Goal: Find specific page/section: Find specific page/section

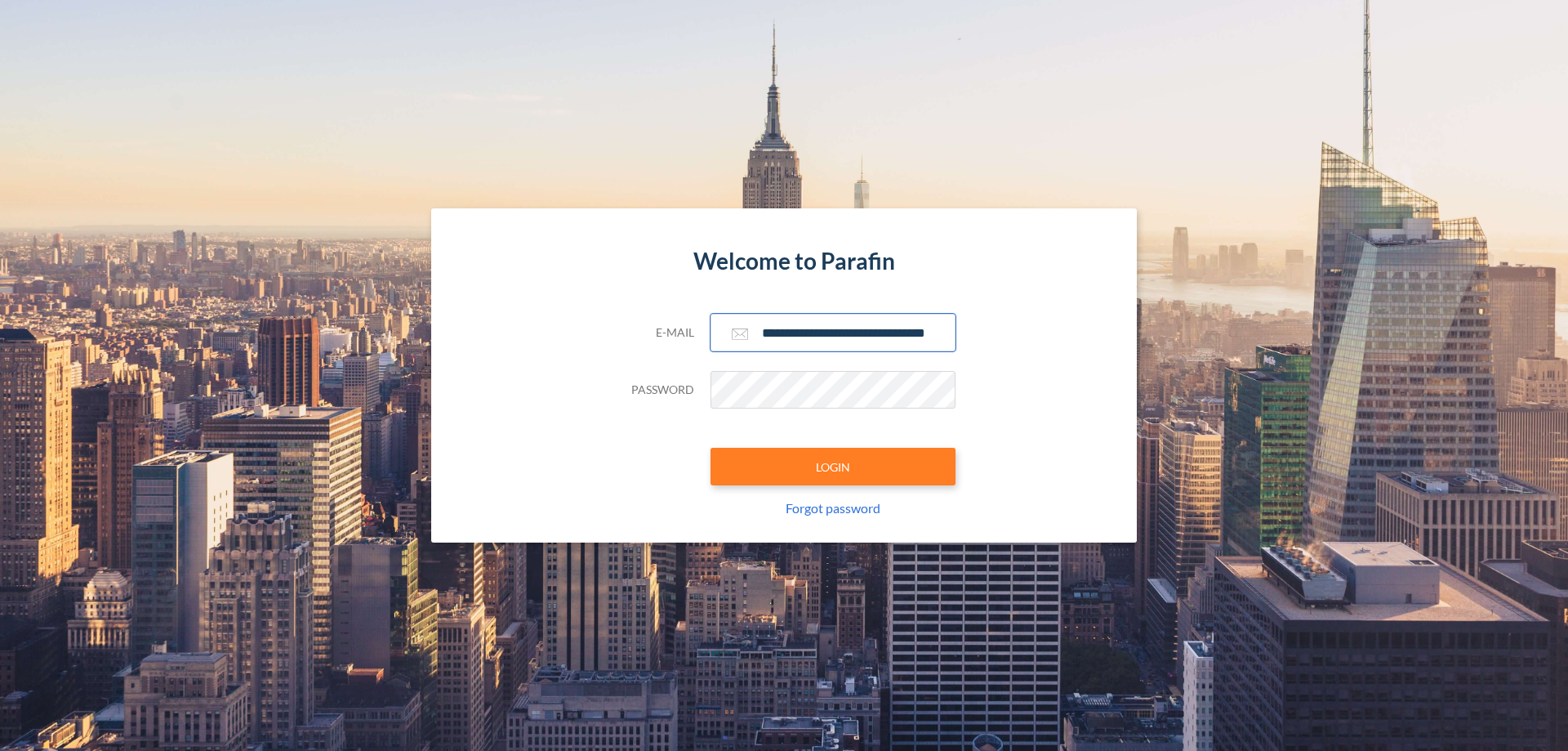
type input "**********"
click at [833, 467] on button "LOGIN" at bounding box center [833, 466] width 245 height 37
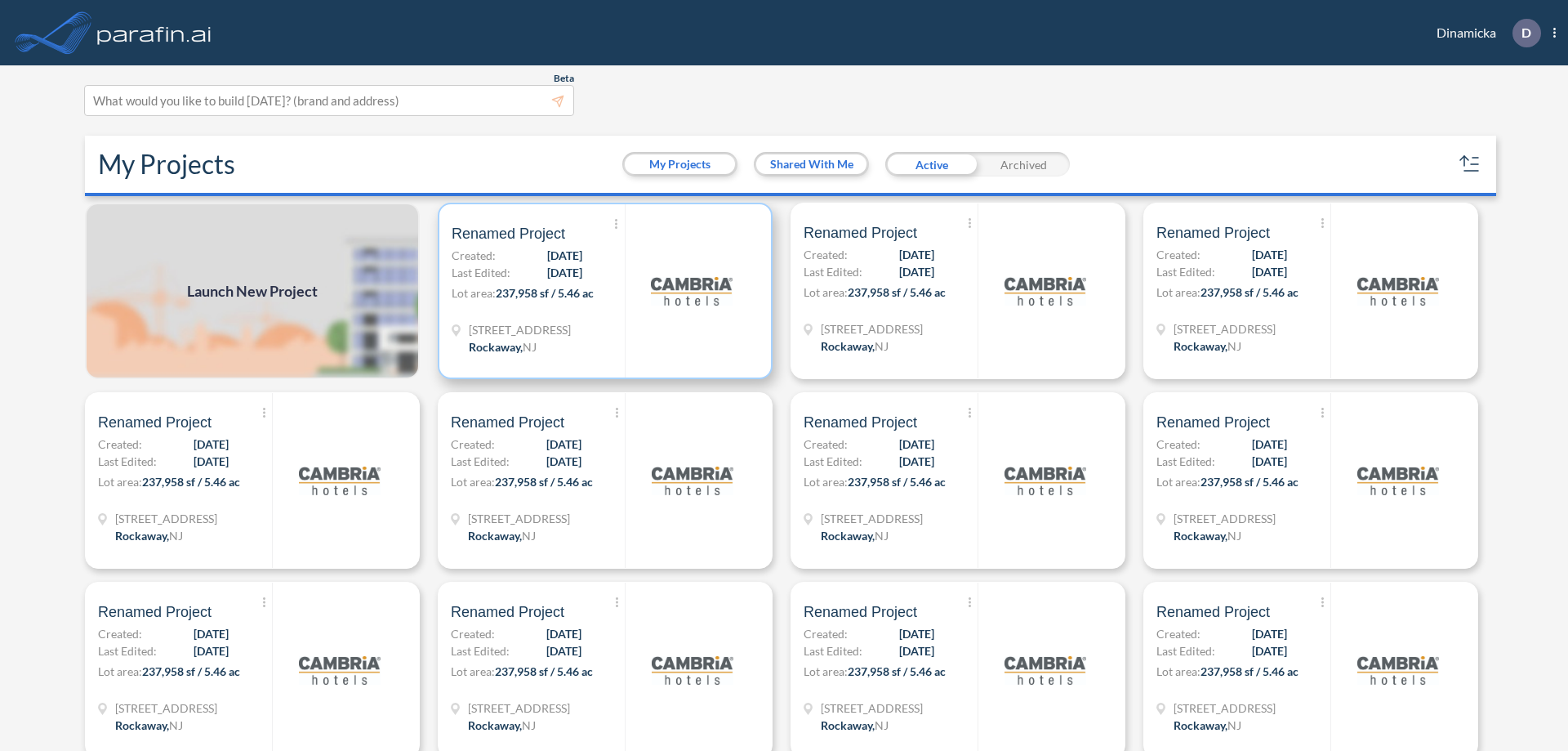
scroll to position [4, 0]
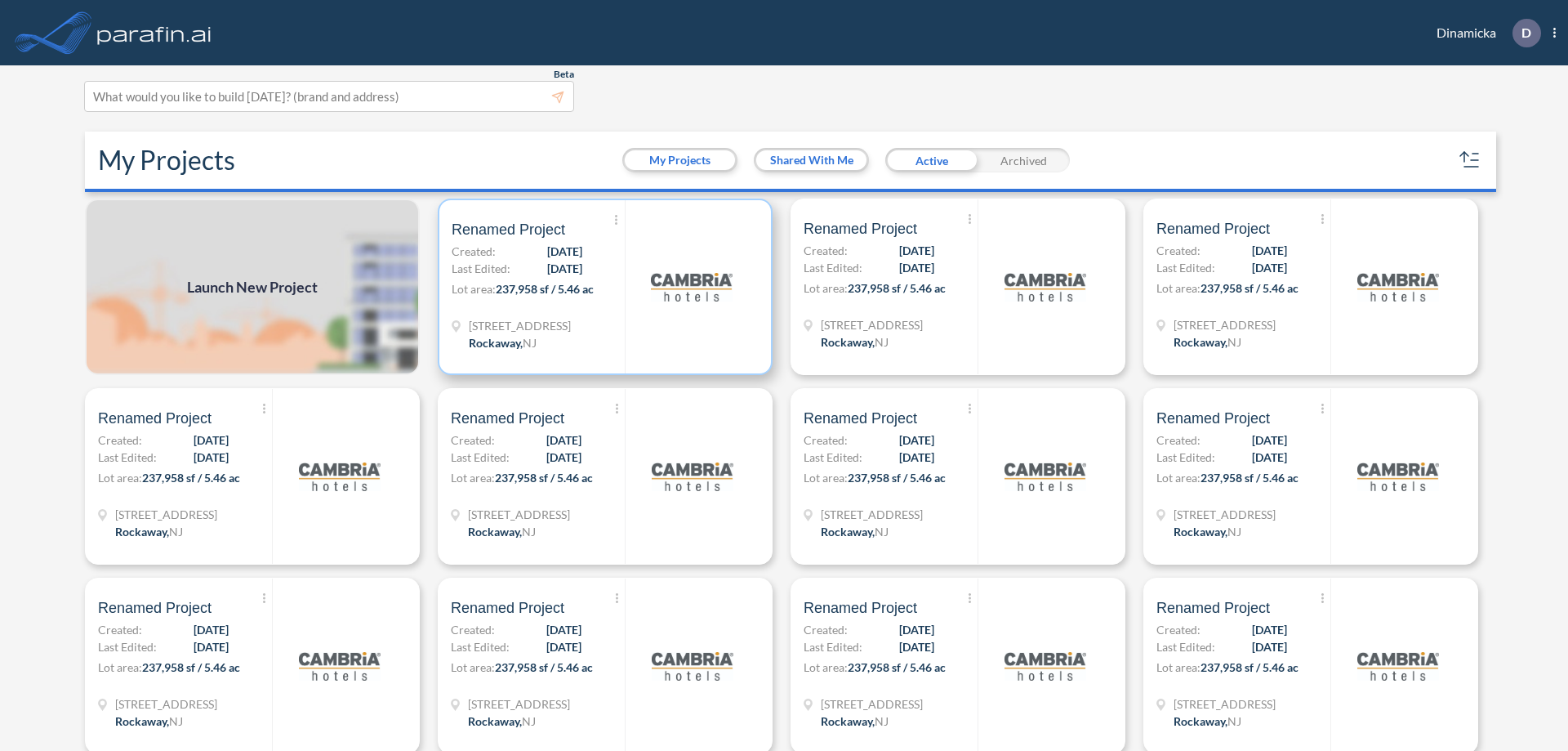
click at [602, 286] on p "Lot area: 237,958 sf / 5.46 ac" at bounding box center [537, 292] width 173 height 24
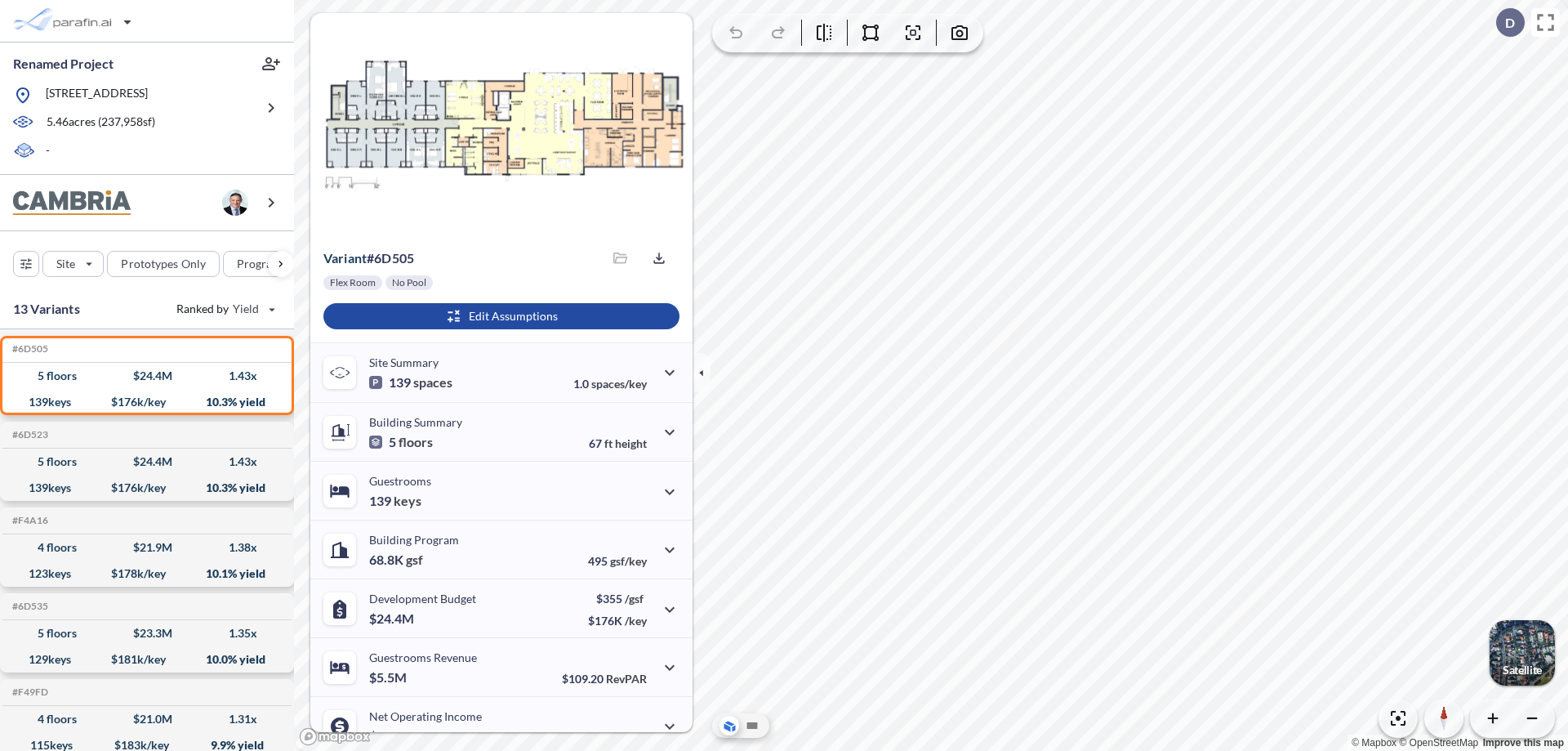
scroll to position [82, 0]
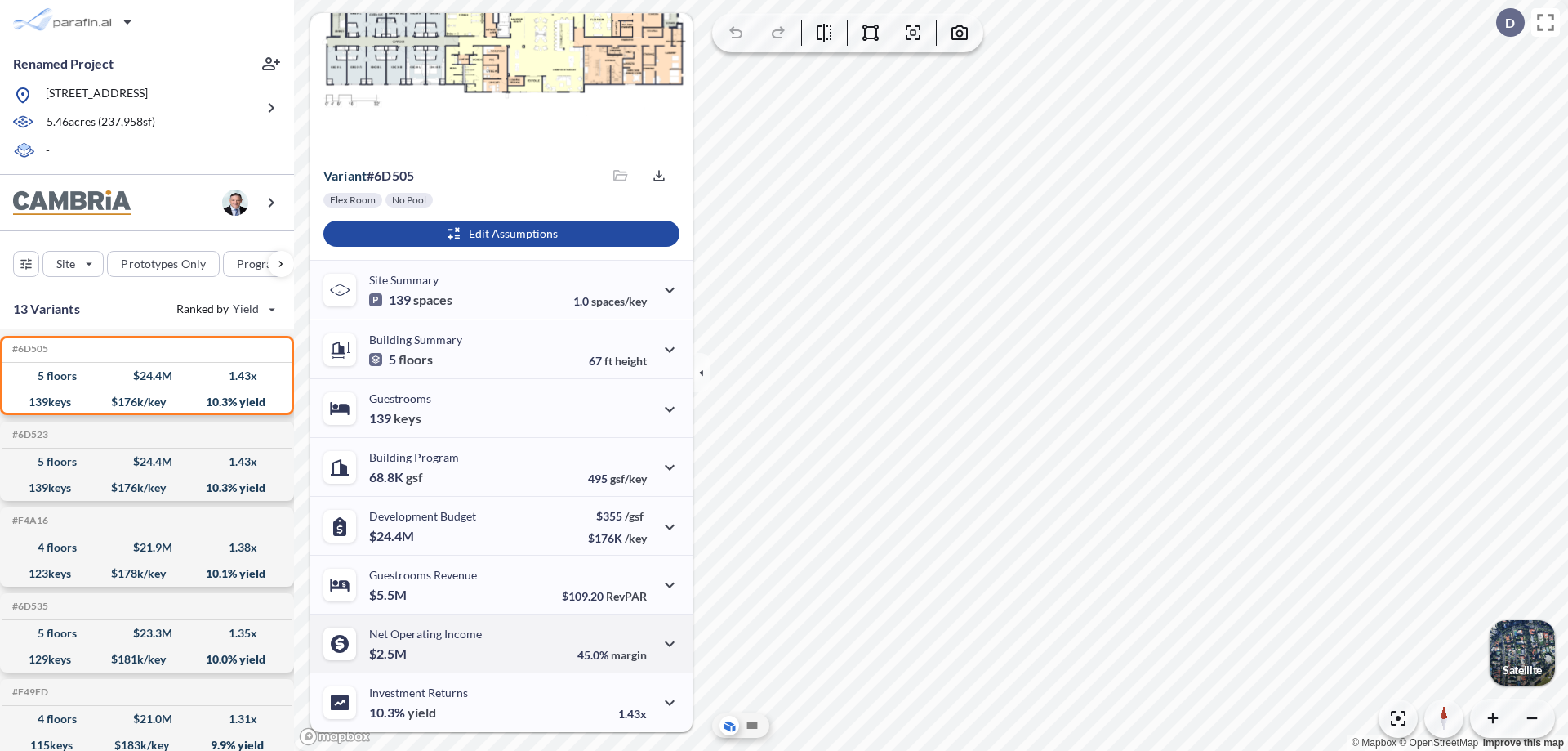
click at [499, 643] on div "Net Operating Income $2.5M 45.0% margin" at bounding box center [501, 643] width 382 height 59
